Goal: Use online tool/utility

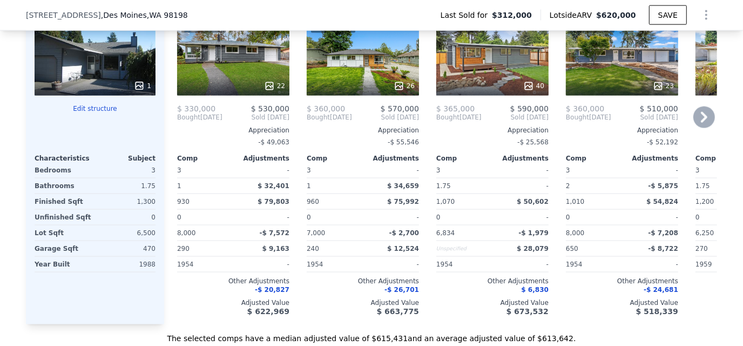
scroll to position [1130, 0]
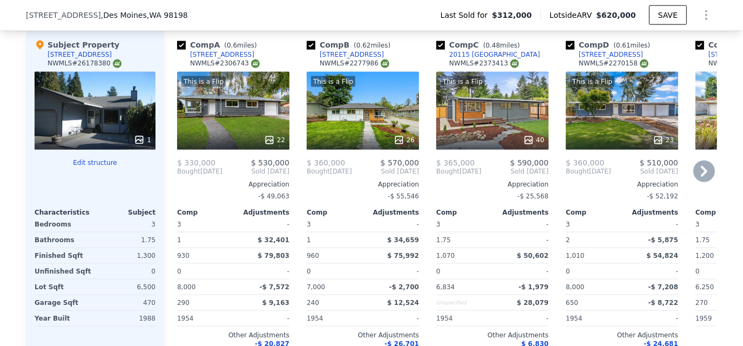
click at [704, 178] on icon at bounding box center [704, 171] width 22 height 22
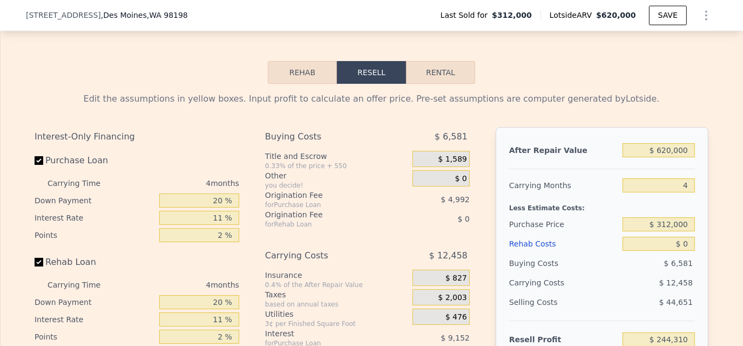
scroll to position [1615, 0]
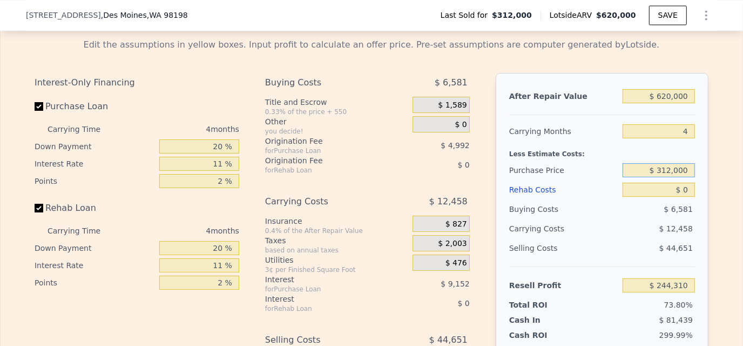
click at [645, 177] on input "$ 312,000" at bounding box center [659, 170] width 72 height 14
drag, startPoint x: 651, startPoint y: 180, endPoint x: 689, endPoint y: 184, distance: 38.0
click at [689, 177] on input "$ 312,000" at bounding box center [659, 170] width 72 height 14
drag, startPoint x: 657, startPoint y: 202, endPoint x: 692, endPoint y: 199, distance: 34.7
click at [692, 199] on div "After Repair Value $ 620,000 Carrying Months 4 Less Estimate Costs: Purchase Pr…" at bounding box center [602, 223] width 213 height 300
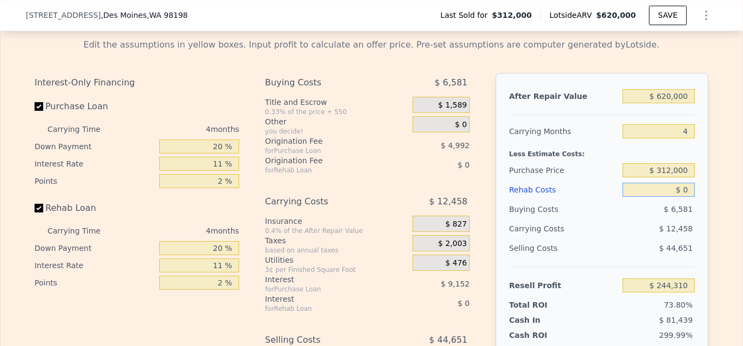
type input "$ 6"
type input "$ 244,304"
type input "$ 60"
type input "$ 244,249"
type input "$ 60,000"
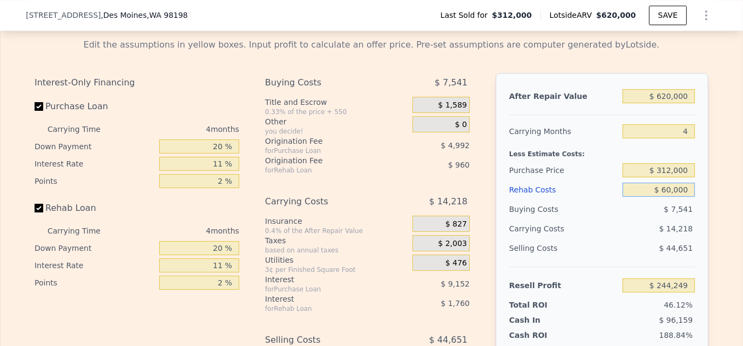
type input "$ 181,590"
type input "$ 60,000"
click at [652, 177] on input "$ 312,000" at bounding box center [659, 170] width 72 height 14
drag, startPoint x: 647, startPoint y: 182, endPoint x: 692, endPoint y: 186, distance: 44.9
click at [692, 186] on div "After Repair Value $ 620,000 Carrying Months 4 Less Estimate Costs: Purchase Pr…" at bounding box center [602, 223] width 213 height 300
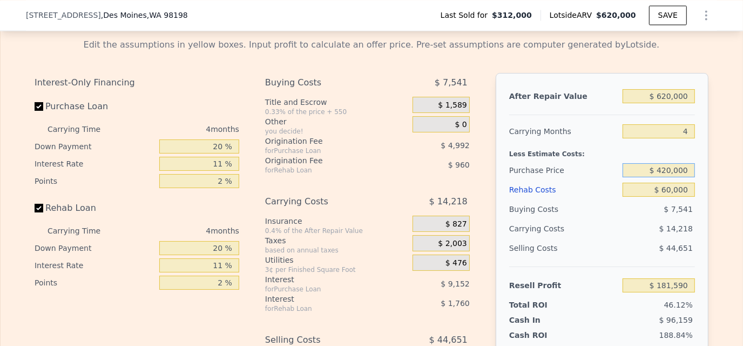
type input "$ 420,000"
click at [513, 158] on div "Less Estimate Costs:" at bounding box center [602, 150] width 186 height 19
type input "$ 68,334"
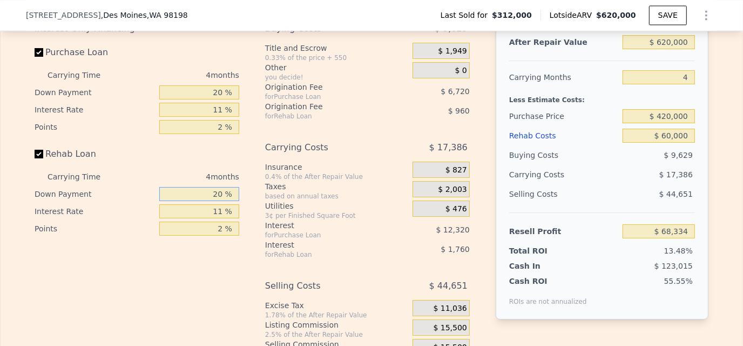
drag, startPoint x: 222, startPoint y: 206, endPoint x: 263, endPoint y: 201, distance: 41.3
click at [263, 201] on div "Interest-Only Financing Purchase Loan Carrying Time 4 months Down Payment 20 % …" at bounding box center [372, 198] width 674 height 359
type input "10 %"
type input "$ 67,994"
type input "10 %"
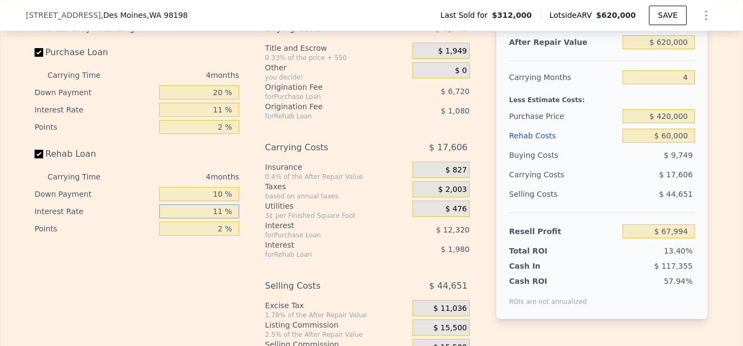
drag, startPoint x: 208, startPoint y: 219, endPoint x: 225, endPoint y: 219, distance: 16.2
click at [225, 218] on input "11 %" at bounding box center [199, 211] width 80 height 14
type input "10 %"
type input "$ 68,174"
type input "10 %"
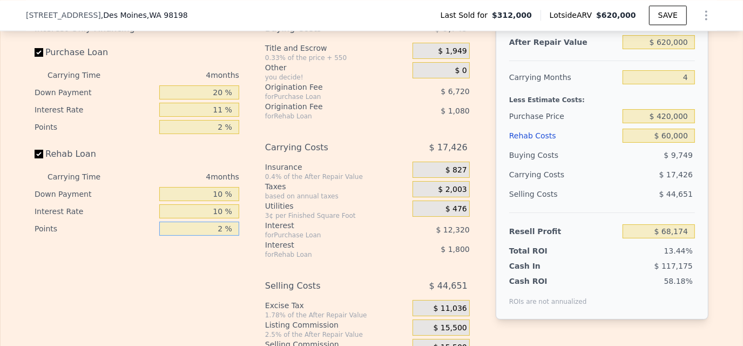
drag, startPoint x: 210, startPoint y: 242, endPoint x: 247, endPoint y: 242, distance: 37.3
click at [247, 242] on div "Interest-Only Financing Purchase Loan Carrying Time 4 months Down Payment 20 % …" at bounding box center [372, 198] width 674 height 359
type input "1.5 %"
type input "$ 68,444"
type input "1.5 %"
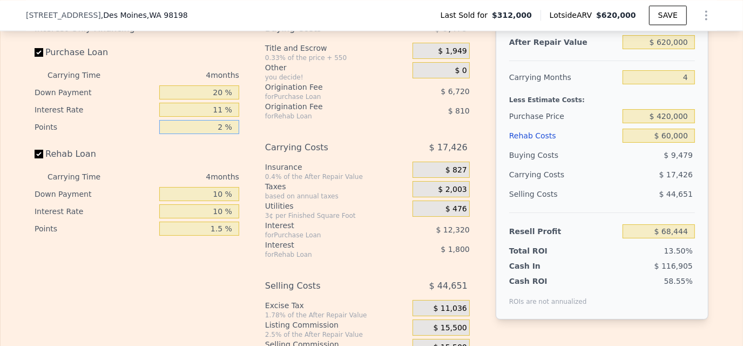
drag, startPoint x: 207, startPoint y: 139, endPoint x: 252, endPoint y: 138, distance: 45.4
click at [252, 138] on div "Interest-Only Financing Purchase Loan Carrying Time 4 months Down Payment 20 % …" at bounding box center [372, 198] width 674 height 359
type input "1.5 %"
type input "$ 70,124"
type input "1.5 %"
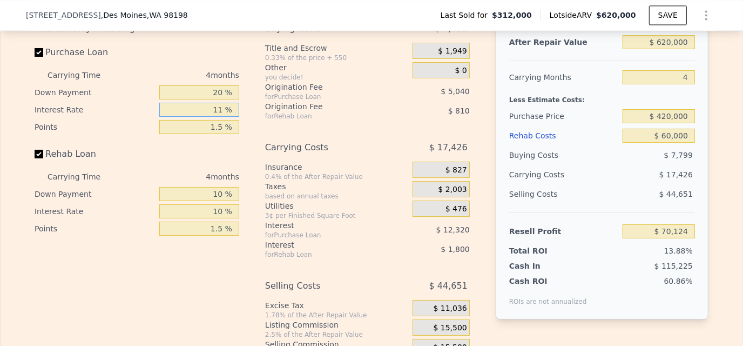
click at [214, 117] on input "11 %" at bounding box center [199, 110] width 80 height 14
click at [215, 117] on input "11 %" at bounding box center [199, 110] width 80 height 14
type input "10 %"
type input "$ 71,244"
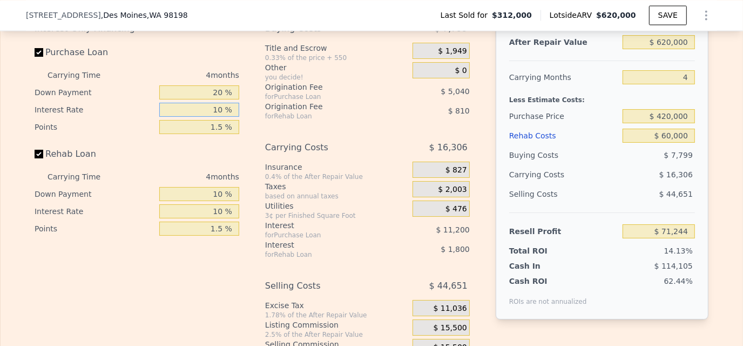
type input "10 %"
drag, startPoint x: 210, startPoint y: 106, endPoint x: 230, endPoint y: 107, distance: 20.0
click at [235, 107] on div "Interest-Only Financing Purchase Loan Carrying Time 4 months Down Payment 20 % …" at bounding box center [141, 198] width 213 height 359
type input "10 %"
type input "$ 69,214"
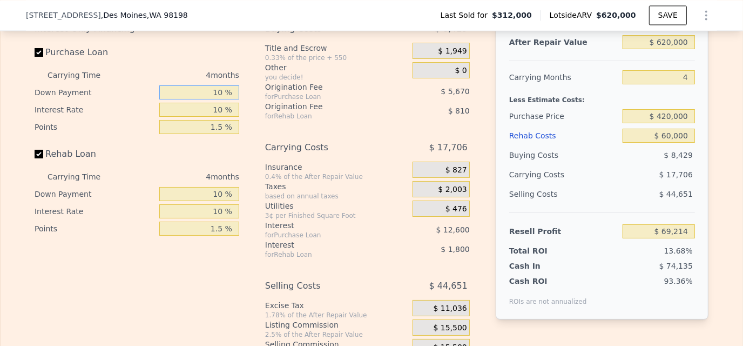
type input "10 %"
click at [240, 151] on div "Interest-Only Financing Purchase Loan Carrying Time 4 months Down Payment 10 % …" at bounding box center [141, 198] width 213 height 359
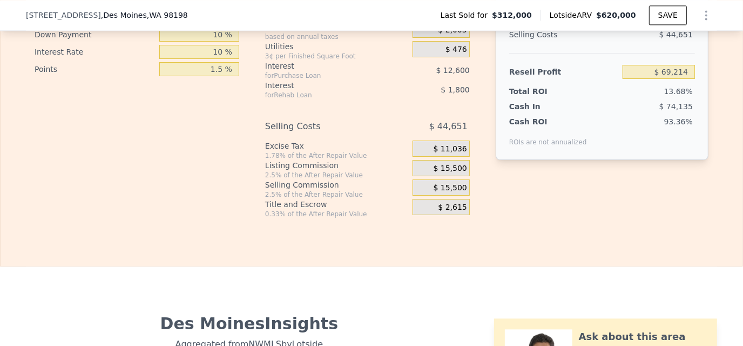
scroll to position [1831, 0]
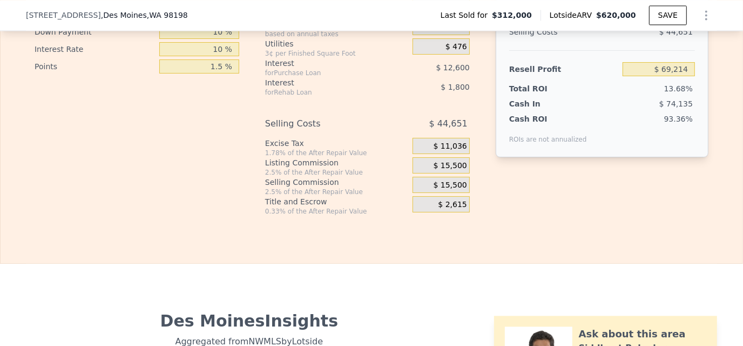
click at [449, 190] on span "$ 15,500" at bounding box center [450, 185] width 33 height 10
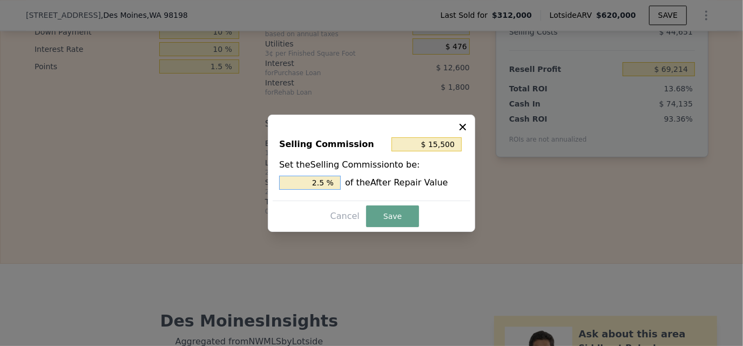
drag, startPoint x: 305, startPoint y: 185, endPoint x: 381, endPoint y: 185, distance: 76.1
click at [381, 185] on div "2.5 % of the After Repair Value" at bounding box center [371, 182] width 185 height 14
type input "$ 6,200"
type input "1. %"
type input "$ 9,300"
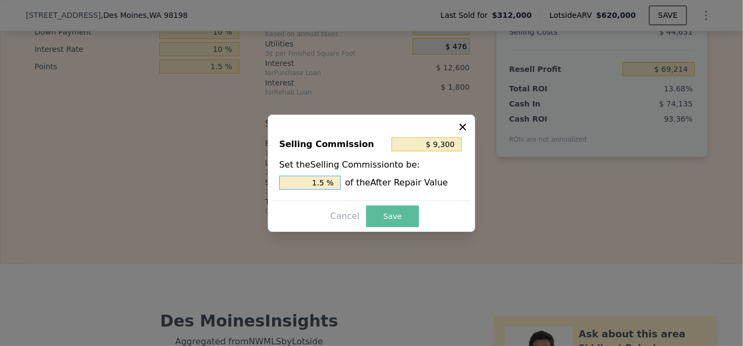
type input "1.5 %"
click at [389, 215] on button "Save" at bounding box center [392, 216] width 53 height 22
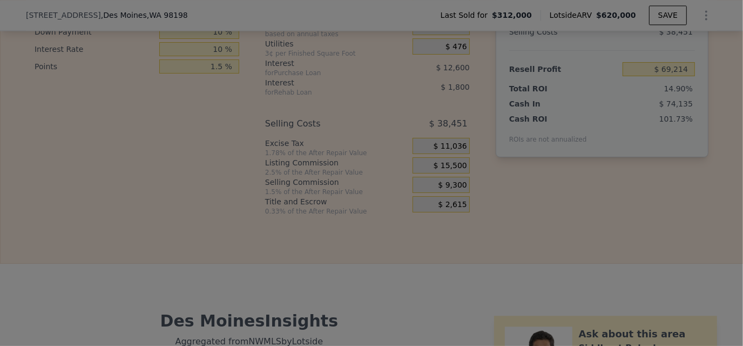
type input "$ 75,414"
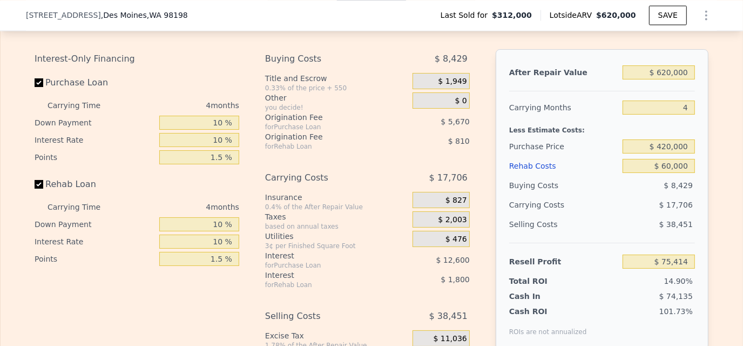
scroll to position [1615, 0]
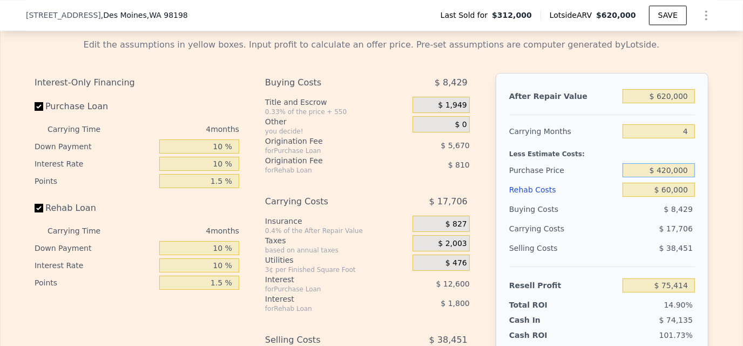
click at [674, 177] on input "$ 420,000" at bounding box center [659, 170] width 72 height 14
drag, startPoint x: 646, startPoint y: 182, endPoint x: 694, endPoint y: 180, distance: 47.6
click at [694, 180] on div "After Repair Value $ 620,000 Carrying Months 4 Less Estimate Costs: Purchase Pr…" at bounding box center [602, 223] width 213 height 300
type input "$ 450,000"
click at [575, 173] on div "Purchase Price" at bounding box center [563, 169] width 109 height 19
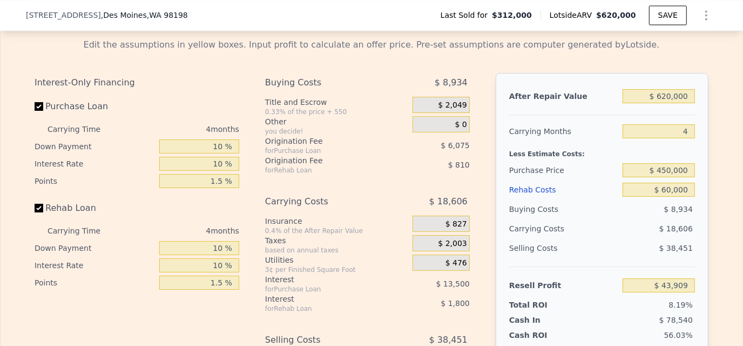
type input "$ 44,009"
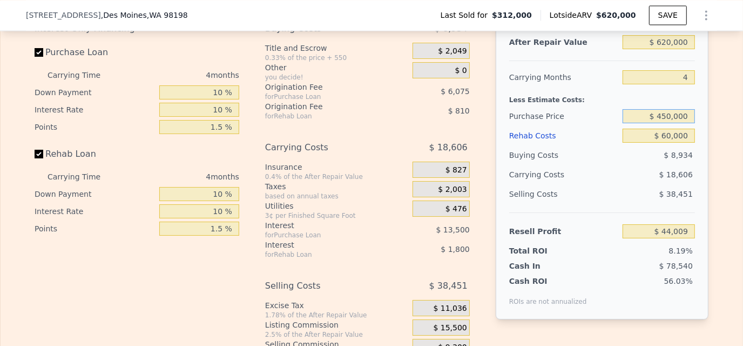
drag, startPoint x: 649, startPoint y: 129, endPoint x: 689, endPoint y: 130, distance: 40.0
click at [689, 123] on input "$ 450,000" at bounding box center [659, 116] width 72 height 14
type input "$ 460,000"
click at [585, 123] on div "Purchase Price" at bounding box center [563, 115] width 109 height 19
type input "$ 33,541"
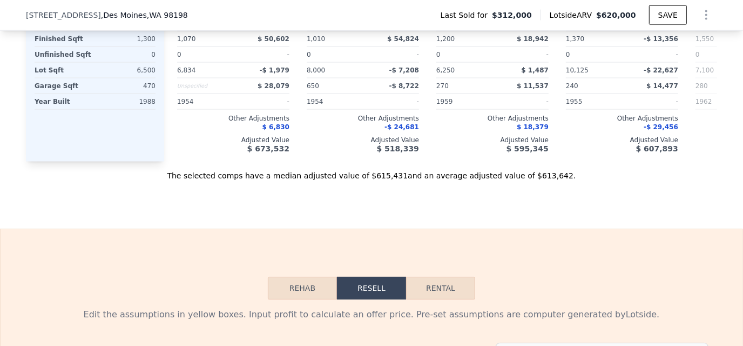
scroll to position [1238, 0]
